Goal: Transaction & Acquisition: Purchase product/service

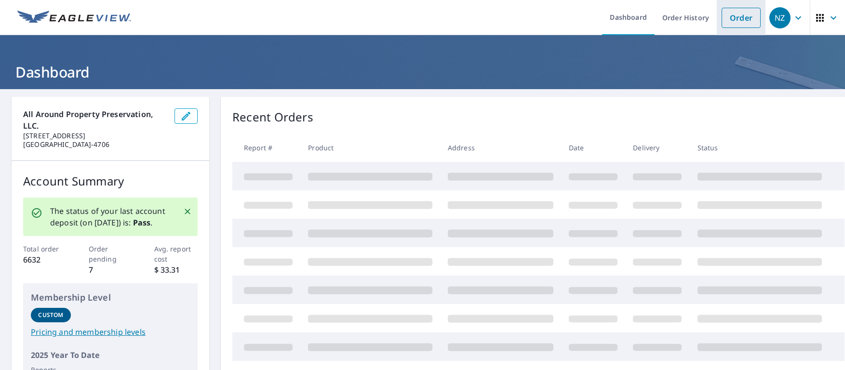
click at [727, 19] on link "Order" at bounding box center [741, 18] width 39 height 20
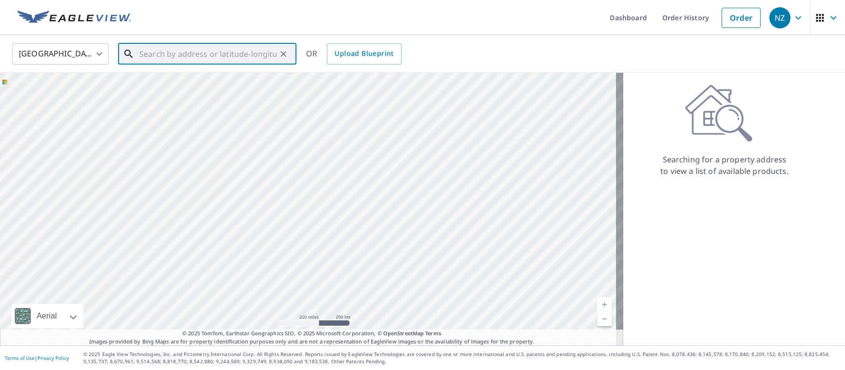
click at [166, 54] on input "text" at bounding box center [207, 54] width 137 height 27
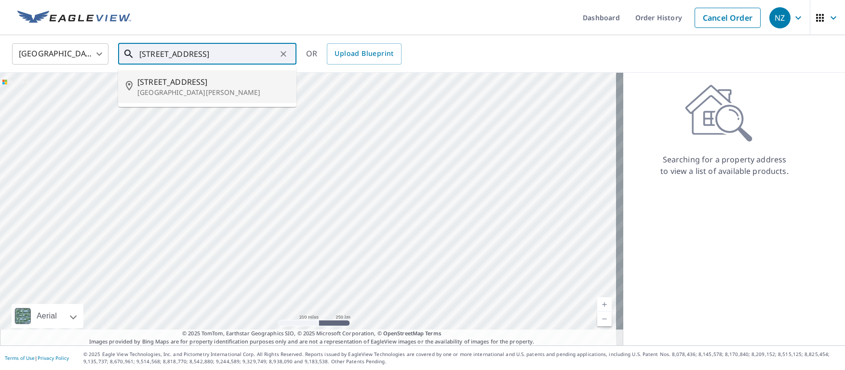
click at [180, 85] on span "[STREET_ADDRESS]" at bounding box center [212, 82] width 151 height 12
type input "[STREET_ADDRESS][PERSON_NAME]"
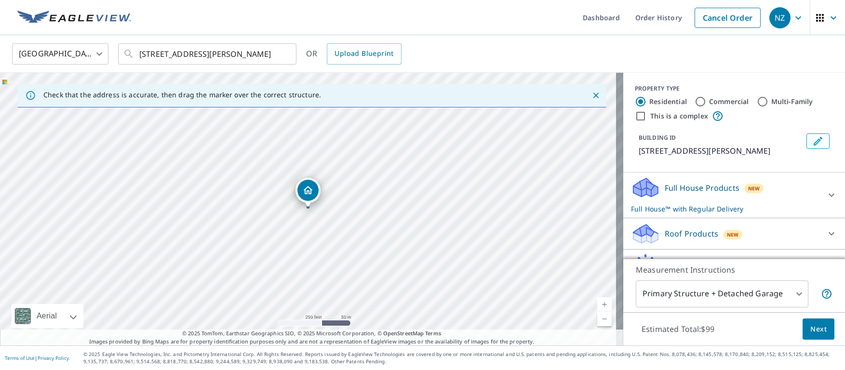
click at [685, 240] on p "Roof Products" at bounding box center [692, 234] width 54 height 12
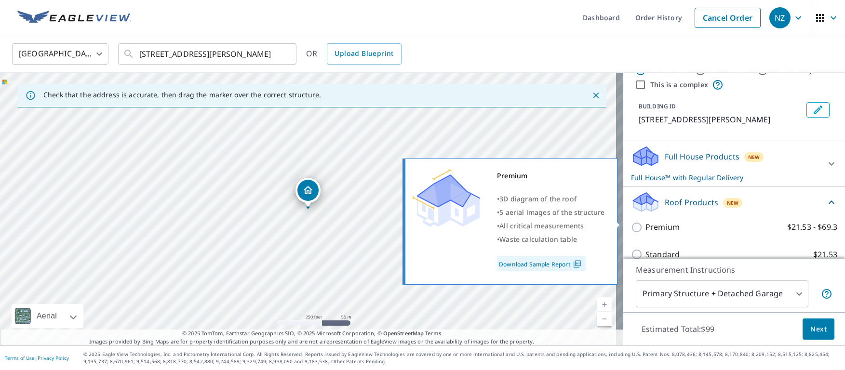
scroll to position [48, 0]
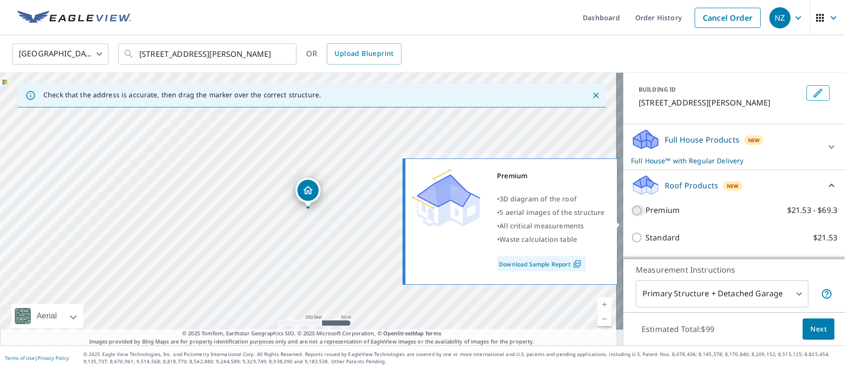
click at [633, 217] on input "Premium $21.53 - $69.3" at bounding box center [638, 211] width 14 height 12
checkbox input "true"
checkbox input "false"
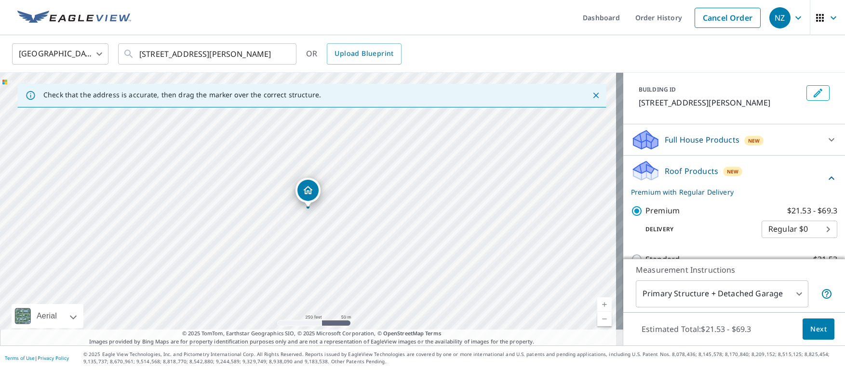
click at [815, 327] on span "Next" at bounding box center [819, 330] width 16 height 12
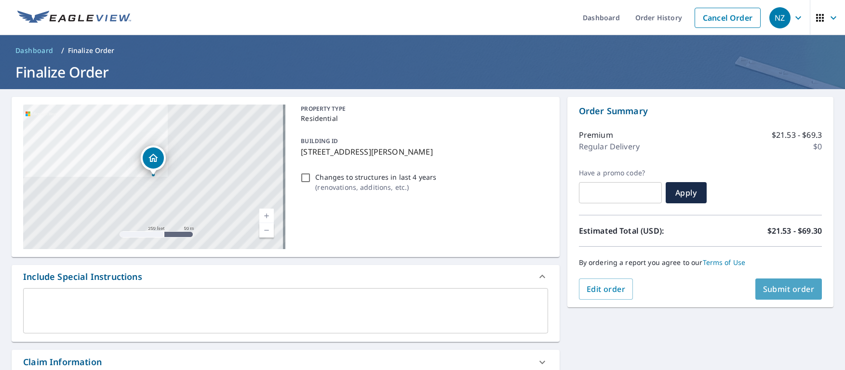
click at [780, 287] on span "Submit order" at bounding box center [789, 289] width 52 height 11
checkbox input "true"
